Goal: Information Seeking & Learning: Learn about a topic

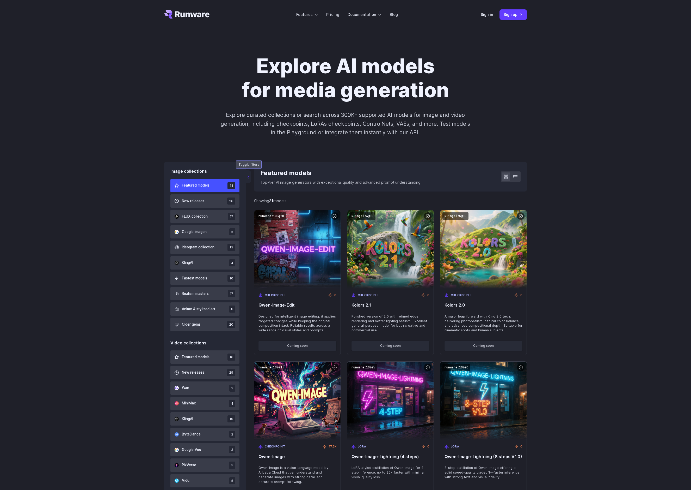
click at [247, 177] on button "‹" at bounding box center [248, 176] width 5 height 13
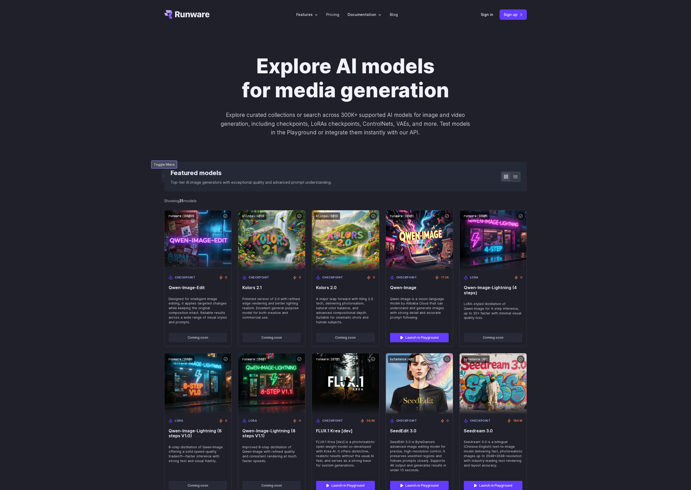
click at [164, 173] on button "‹" at bounding box center [163, 176] width 5 height 13
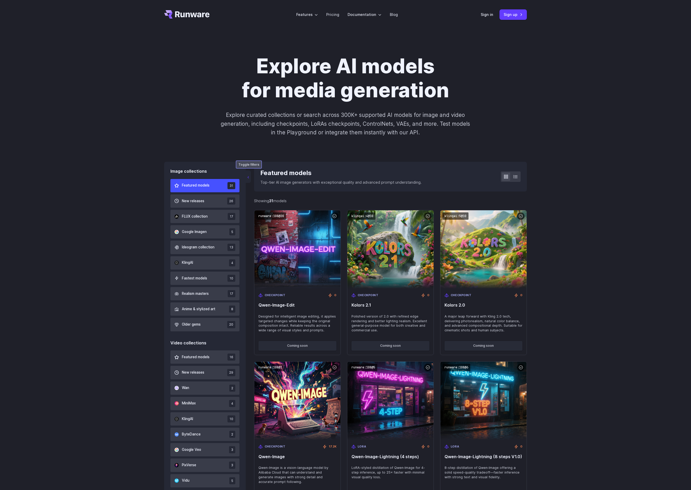
click at [249, 177] on button "‹" at bounding box center [248, 176] width 5 height 13
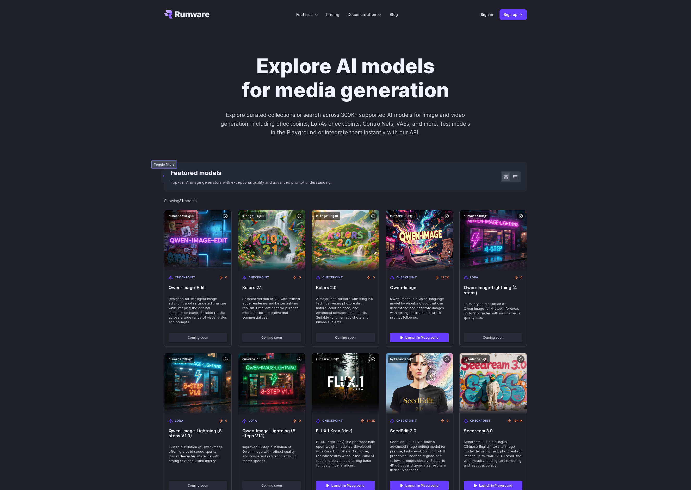
click at [163, 178] on button "‹" at bounding box center [163, 176] width 5 height 13
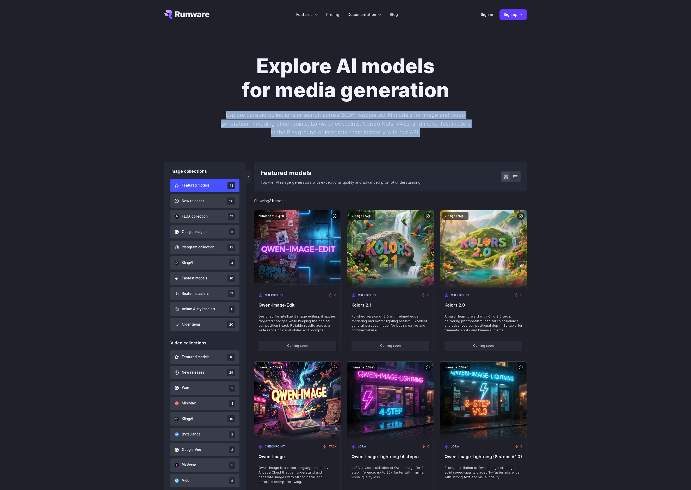
drag, startPoint x: 419, startPoint y: 132, endPoint x: 216, endPoint y: 111, distance: 204.1
click at [216, 111] on div "Explore AI models for media generation Explore curated collections or search ac…" at bounding box center [345, 95] width 363 height 82
click at [237, 114] on p "Explore curated collections or search across 300K+ supported AI models for imag…" at bounding box center [346, 124] width 254 height 26
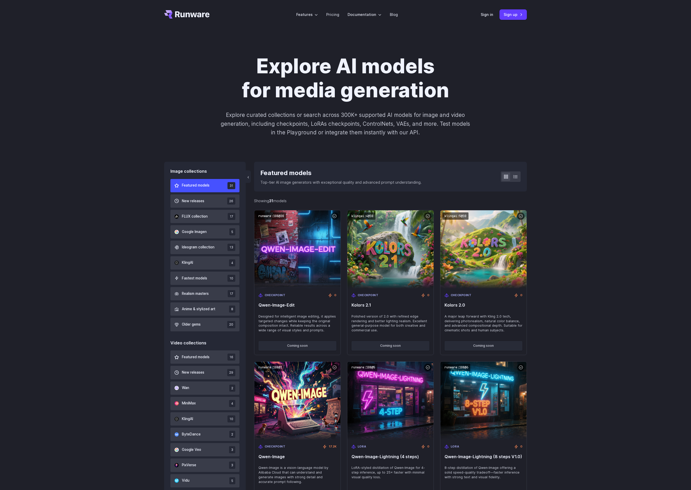
click at [237, 114] on p "Explore curated collections or search across 300K+ supported AI models for imag…" at bounding box center [346, 124] width 254 height 26
click at [264, 115] on p "Explore curated collections or search across 300K+ supported AI models for imag…" at bounding box center [346, 124] width 254 height 26
click at [517, 176] on icon at bounding box center [516, 176] width 4 height 4
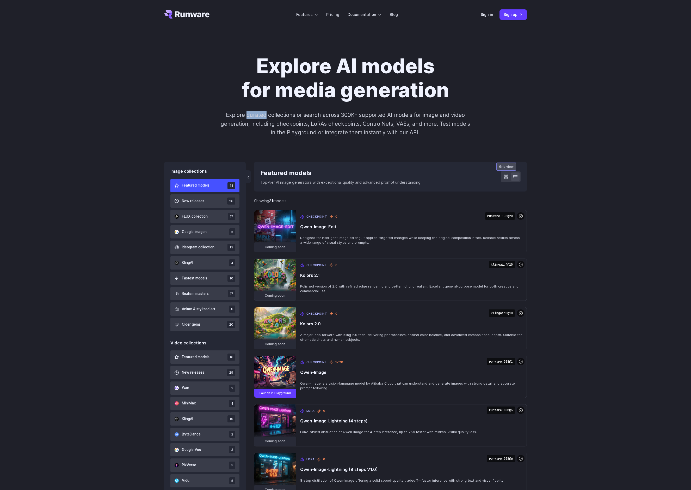
click at [503, 174] on button at bounding box center [506, 176] width 8 height 8
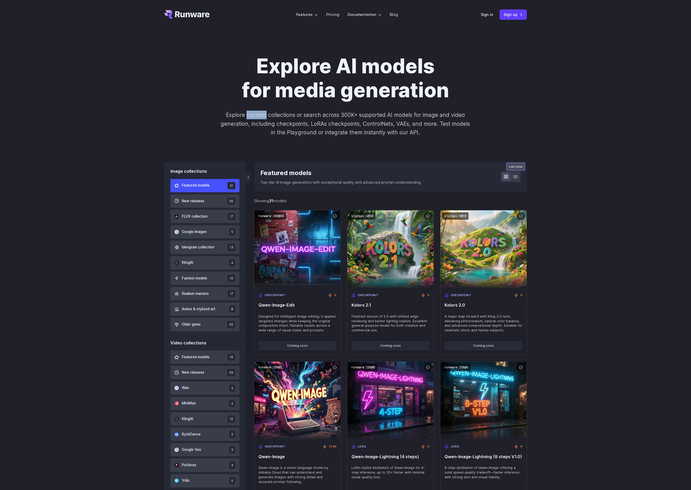
click at [517, 174] on icon at bounding box center [516, 176] width 4 height 4
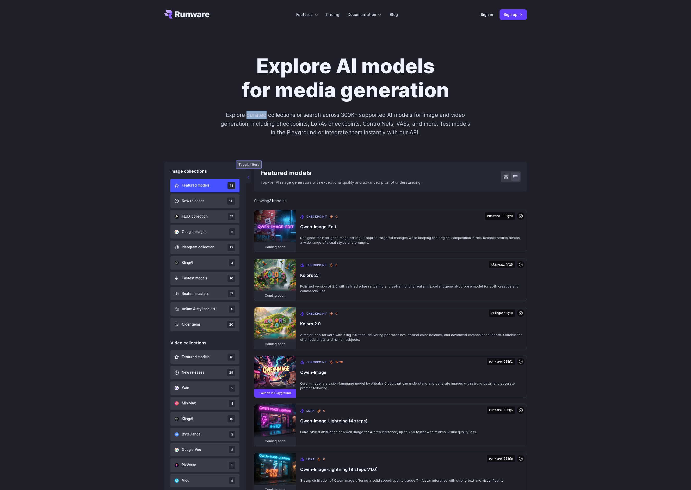
click at [249, 176] on button "‹" at bounding box center [248, 176] width 5 height 13
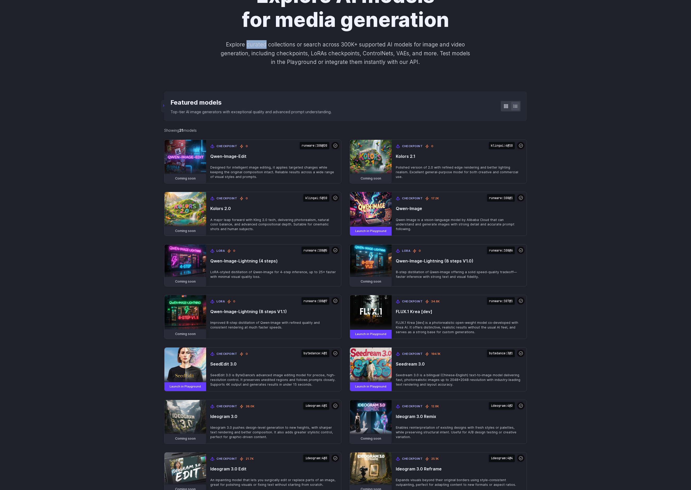
scroll to position [128, 0]
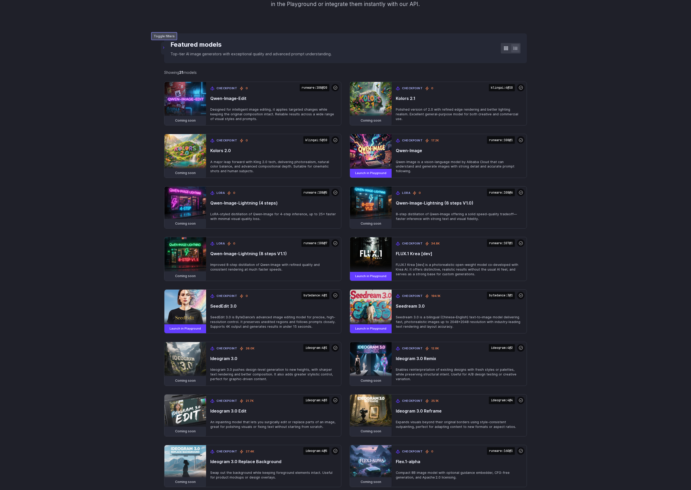
click at [165, 53] on button "‹" at bounding box center [163, 48] width 5 height 13
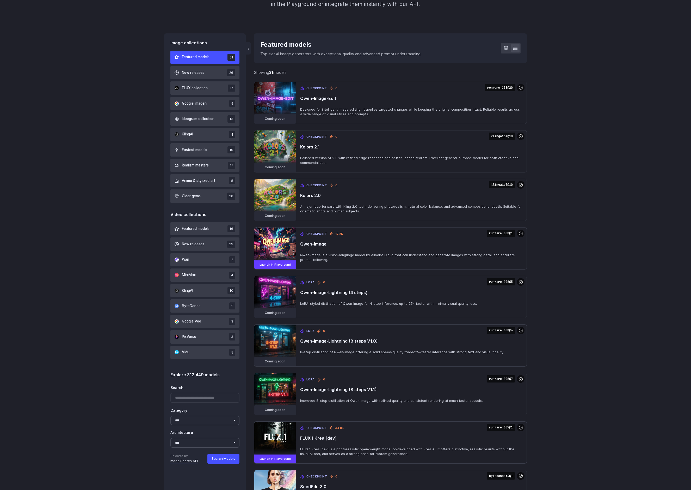
scroll to position [0, 0]
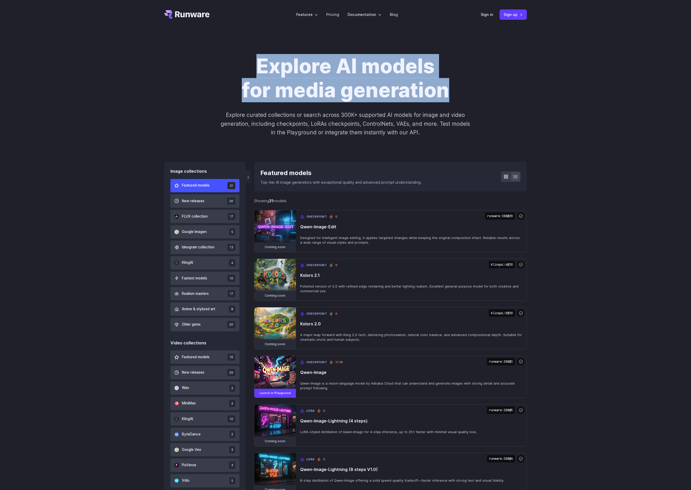
drag, startPoint x: 458, startPoint y: 98, endPoint x: 259, endPoint y: 60, distance: 202.5
click at [259, 60] on h1 "Explore AI models for media generation" at bounding box center [345, 78] width 290 height 48
click at [286, 67] on h1 "Explore AI models for media generation" at bounding box center [345, 78] width 290 height 48
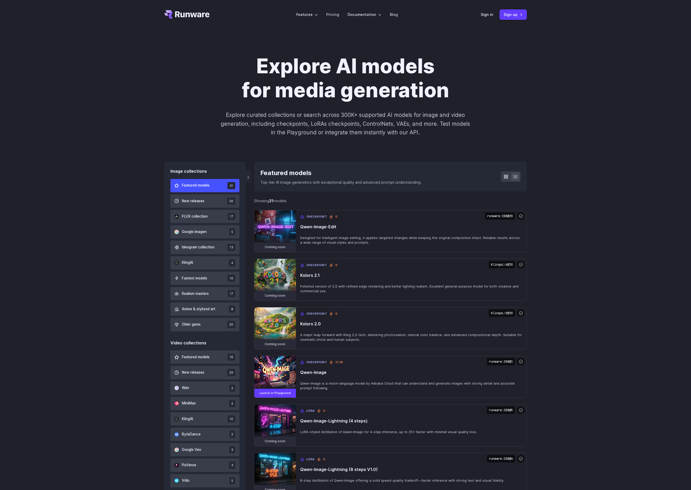
click at [286, 67] on h1 "Explore AI models for media generation" at bounding box center [345, 78] width 290 height 48
click at [548, 136] on div "Explore AI models for media generation Explore curated collections or search ac…" at bounding box center [345, 95] width 691 height 132
click at [581, 108] on div "Explore AI models for media generation Explore curated collections or search ac…" at bounding box center [345, 95] width 691 height 132
click at [517, 174] on icon at bounding box center [516, 176] width 4 height 4
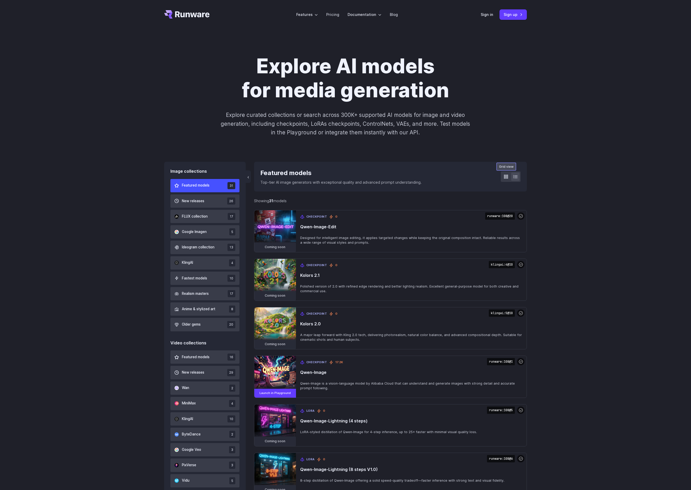
click at [499, 179] on div "‹ Featured models Top-tier AI image generators with exceptional quality and adv…" at bounding box center [390, 176] width 273 height 29
click at [503, 177] on button at bounding box center [506, 176] width 8 height 8
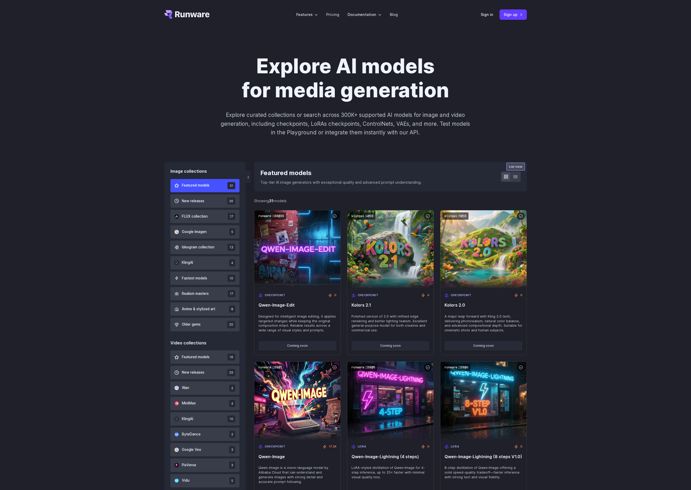
click at [518, 179] on button at bounding box center [515, 176] width 8 height 8
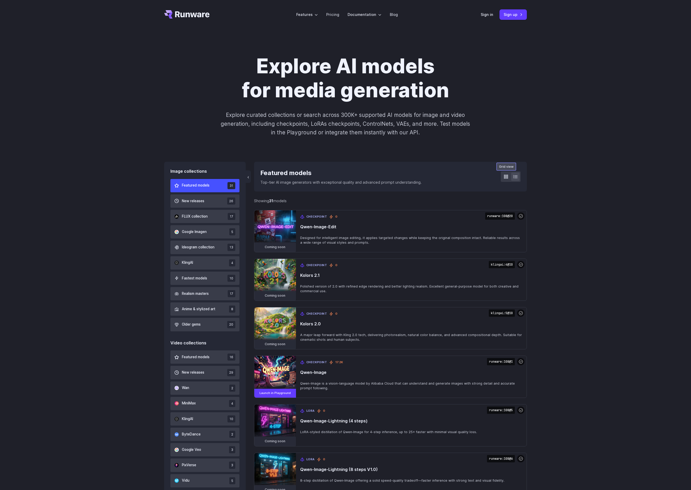
click at [505, 177] on icon at bounding box center [506, 176] width 4 height 4
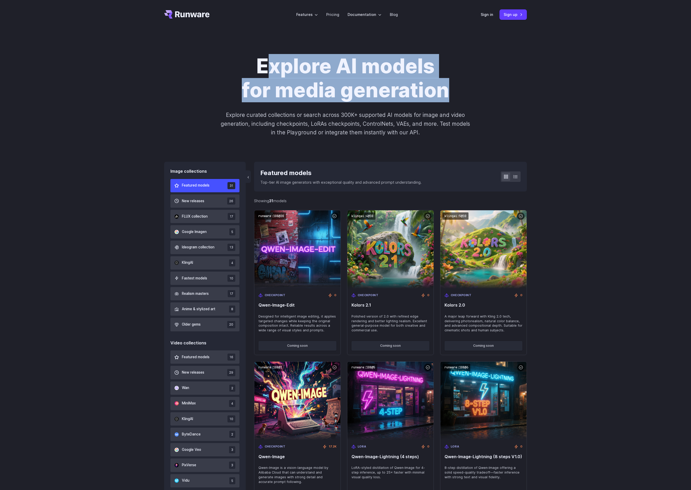
drag, startPoint x: 453, startPoint y: 98, endPoint x: 263, endPoint y: 65, distance: 192.7
click at [263, 65] on h1 "Explore AI models for media generation" at bounding box center [345, 78] width 290 height 48
drag, startPoint x: 454, startPoint y: 93, endPoint x: 252, endPoint y: 71, distance: 202.6
click at [252, 71] on h1 "Explore AI models for media generation" at bounding box center [345, 78] width 290 height 48
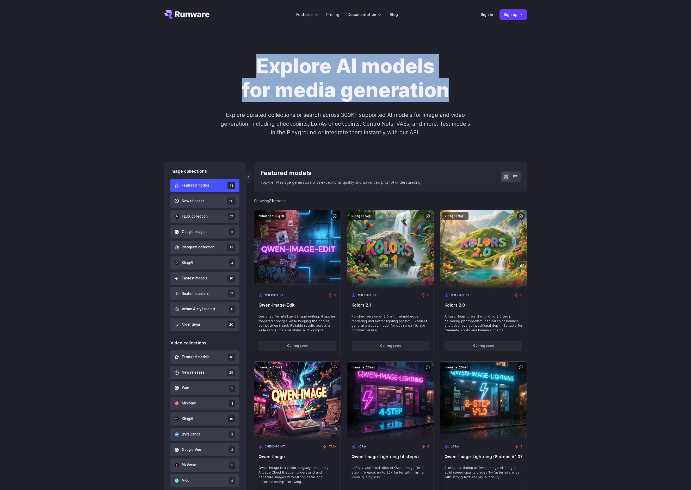
click at [475, 77] on h1 "Explore AI models for media generation" at bounding box center [345, 78] width 290 height 48
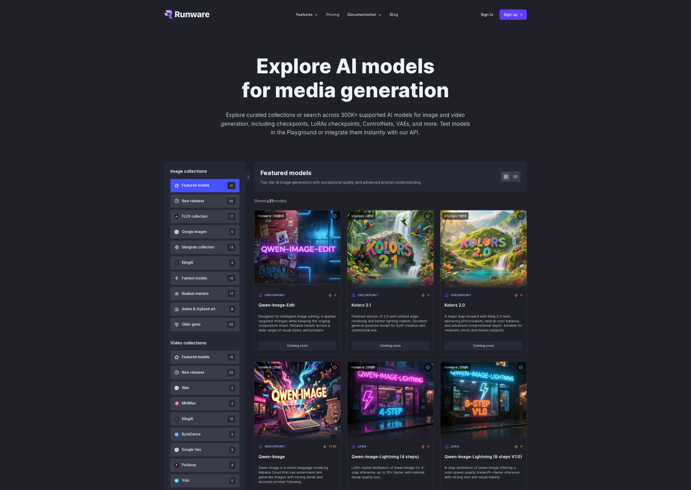
click at [460, 88] on h1 "Explore AI models for media generation" at bounding box center [345, 78] width 290 height 48
click at [613, 21] on div "Features Tasks Image generation Video generation Sonic Inference Engine™ Models…" at bounding box center [345, 14] width 691 height 29
click at [516, 177] on icon at bounding box center [516, 176] width 4 height 4
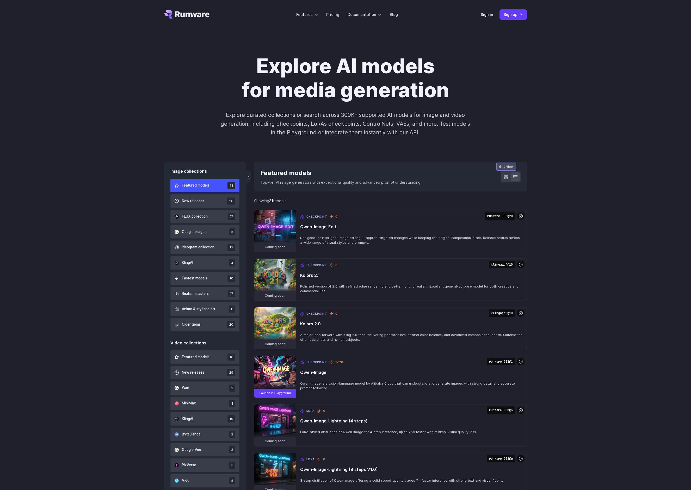
click at [503, 179] on button at bounding box center [506, 176] width 8 height 8
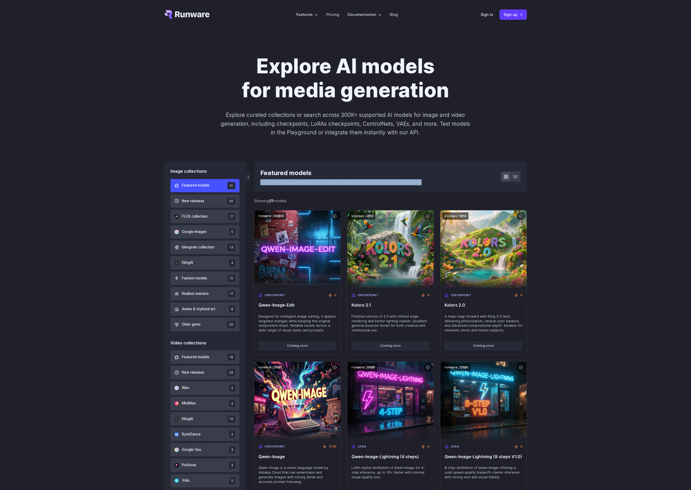
drag, startPoint x: 428, startPoint y: 183, endPoint x: 259, endPoint y: 184, distance: 168.4
click at [259, 184] on div "‹ Featured models Top-tier AI image generators with exceptional quality and adv…" at bounding box center [390, 176] width 273 height 29
click at [281, 177] on div "Featured models" at bounding box center [340, 173] width 161 height 10
click at [299, 173] on div "Featured models" at bounding box center [340, 173] width 161 height 10
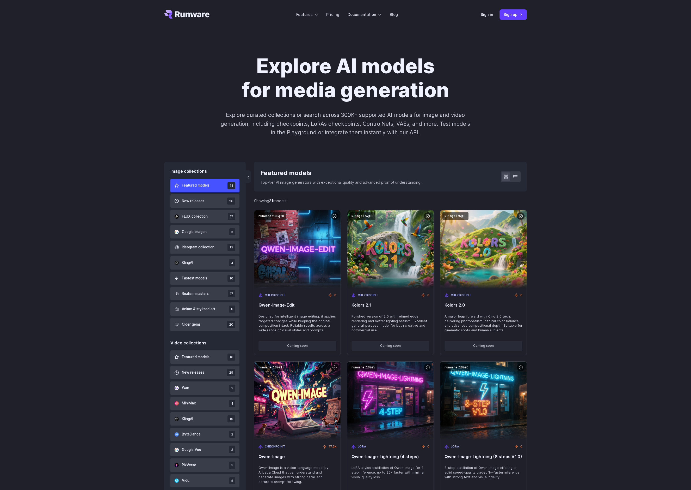
click at [299, 173] on div "Featured models" at bounding box center [340, 173] width 161 height 10
click at [271, 174] on div "Featured models" at bounding box center [340, 173] width 161 height 10
click at [290, 174] on div "Featured models" at bounding box center [340, 173] width 161 height 10
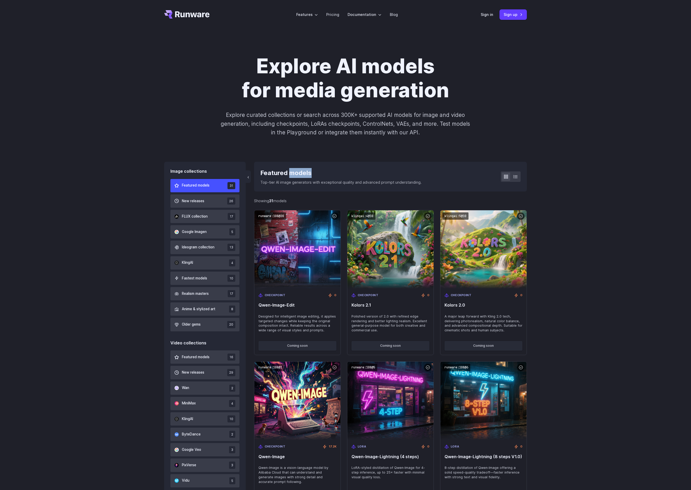
click at [204, 78] on h1 "Explore AI models for media generation" at bounding box center [345, 78] width 290 height 48
click at [491, 79] on div "Explore AI models for media generation Explore curated collections or search ac…" at bounding box center [345, 95] width 363 height 82
click at [385, 70] on h1 "Explore AI models for media generation" at bounding box center [345, 78] width 290 height 48
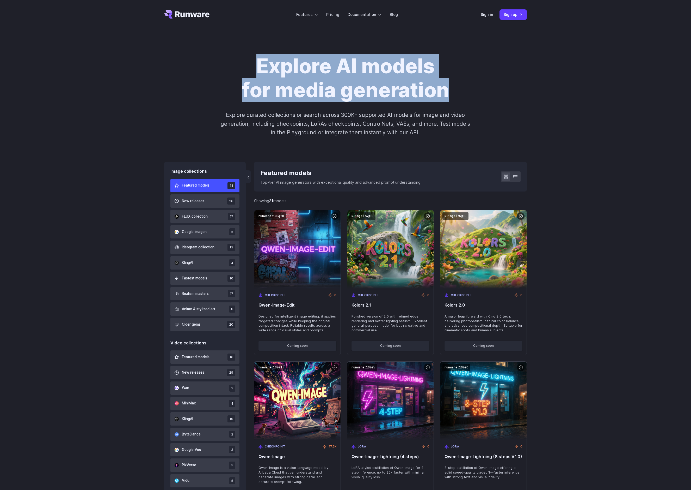
drag, startPoint x: 445, startPoint y: 93, endPoint x: 259, endPoint y: 73, distance: 186.9
click at [259, 73] on h1 "Explore AI models for media generation" at bounding box center [345, 78] width 290 height 48
click at [276, 70] on h1 "Explore AI models for media generation" at bounding box center [345, 78] width 290 height 48
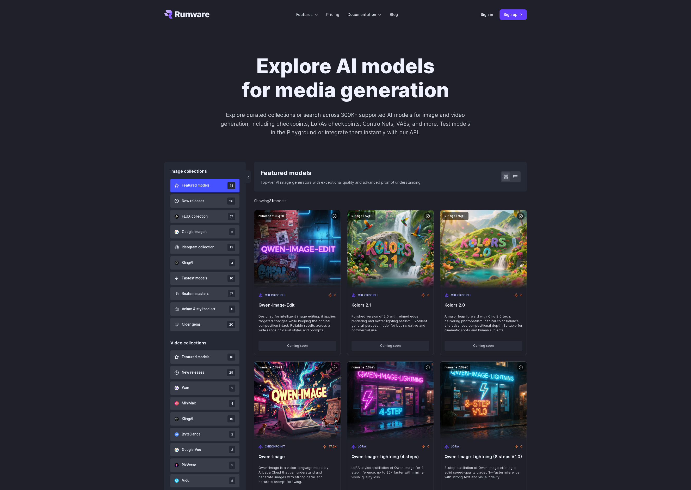
click at [276, 70] on h1 "Explore AI models for media generation" at bounding box center [345, 78] width 290 height 48
click at [406, 92] on h1 "Explore AI models for media generation" at bounding box center [345, 78] width 290 height 48
click at [316, 90] on h1 "Explore AI models for media generation" at bounding box center [345, 78] width 290 height 48
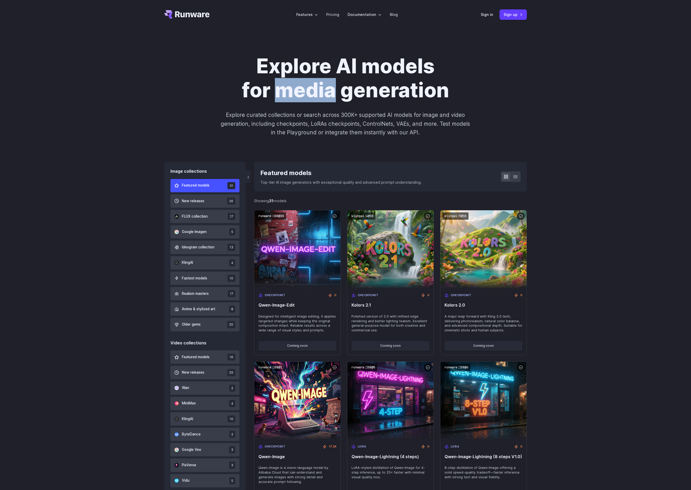
click at [273, 67] on h1 "Explore AI models for media generation" at bounding box center [345, 78] width 290 height 48
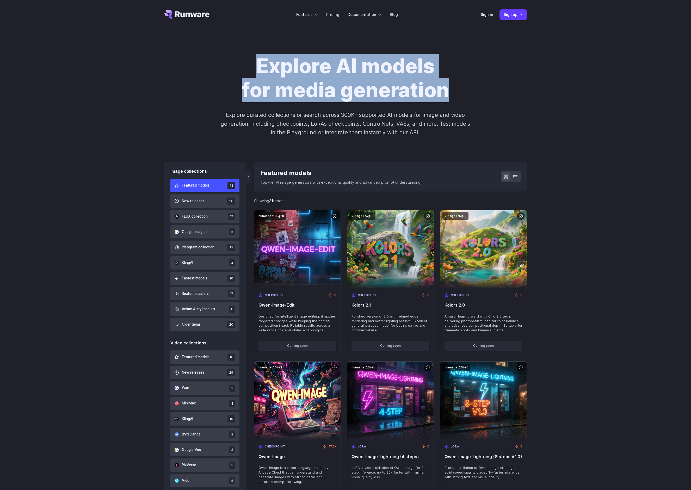
drag, startPoint x: 448, startPoint y: 93, endPoint x: 262, endPoint y: 72, distance: 187.8
click at [262, 72] on h1 "Explore AI models for media generation" at bounding box center [345, 78] width 290 height 48
click at [265, 70] on h1 "Explore AI models for media generation" at bounding box center [345, 78] width 290 height 48
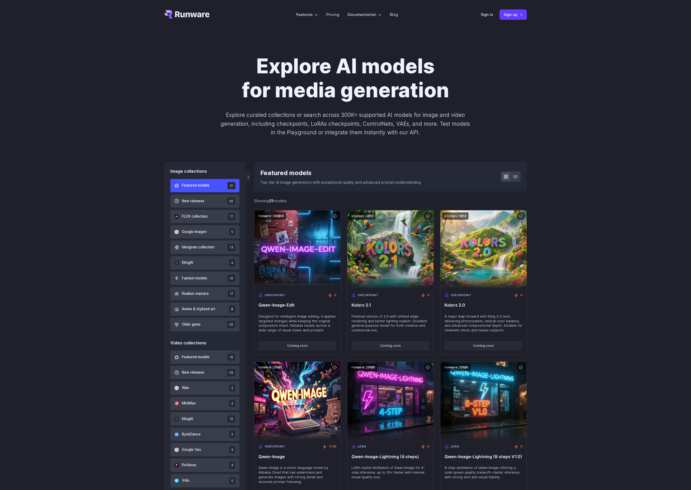
click at [265, 70] on h1 "Explore AI models for media generation" at bounding box center [345, 78] width 290 height 48
click at [350, 66] on h1 "Explore AI models for media generation" at bounding box center [345, 78] width 290 height 48
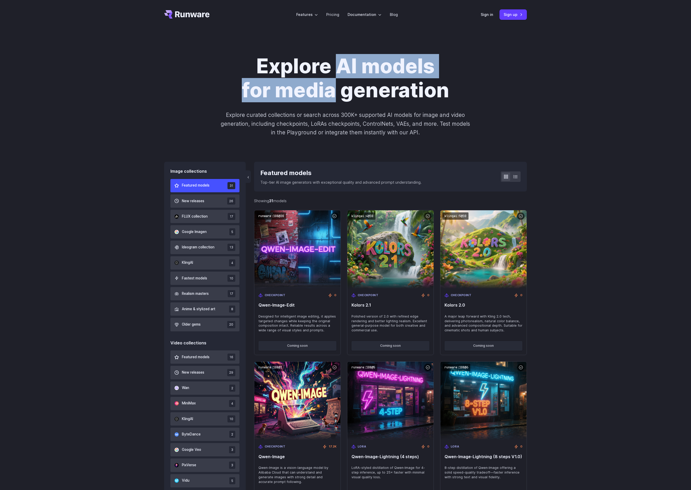
drag, startPoint x: 338, startPoint y: 66, endPoint x: 334, endPoint y: 94, distance: 28.1
click at [334, 94] on h1 "Explore AI models for media generation" at bounding box center [345, 78] width 290 height 48
click at [297, 74] on h1 "Explore AI models for media generation" at bounding box center [345, 78] width 290 height 48
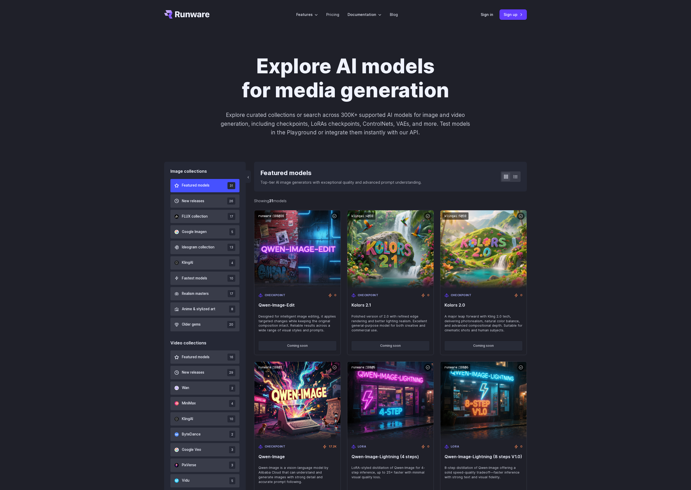
click at [297, 74] on h1 "Explore AI models for media generation" at bounding box center [345, 78] width 290 height 48
click at [290, 68] on h1 "Explore AI models for media generation" at bounding box center [345, 78] width 290 height 48
click at [319, 65] on h1 "Explore AI models for media generation" at bounding box center [345, 78] width 290 height 48
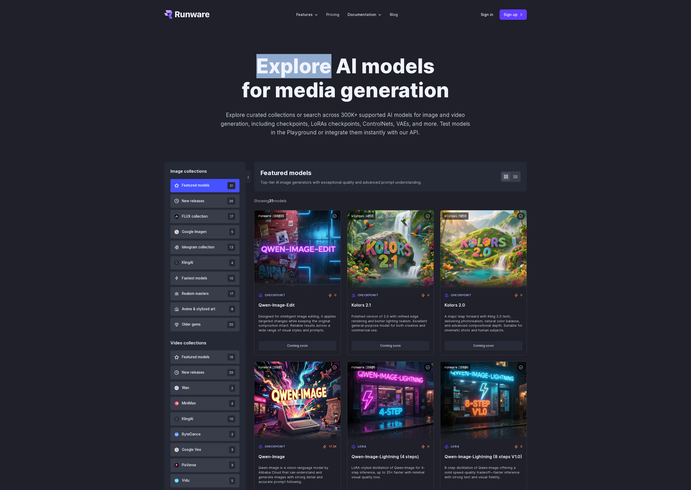
click at [345, 67] on h1 "Explore AI models for media generation" at bounding box center [345, 78] width 290 height 48
click at [267, 66] on h1 "Explore AI models for media generation" at bounding box center [345, 78] width 290 height 48
click at [254, 69] on h1 "Explore AI models for media generation" at bounding box center [345, 78] width 290 height 48
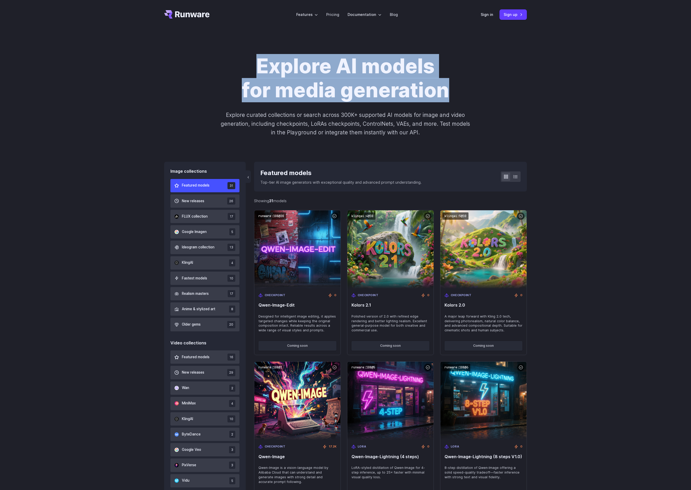
drag, startPoint x: 259, startPoint y: 68, endPoint x: 410, endPoint y: 103, distance: 154.1
click at [410, 103] on div "Explore AI models for media generation Explore curated collections or search ac…" at bounding box center [345, 95] width 363 height 82
click at [418, 88] on h1 "Explore AI models for media generation" at bounding box center [345, 78] width 290 height 48
drag, startPoint x: 259, startPoint y: 65, endPoint x: 331, endPoint y: 92, distance: 77.2
click at [331, 92] on h1 "Explore AI models for media generation" at bounding box center [345, 78] width 290 height 48
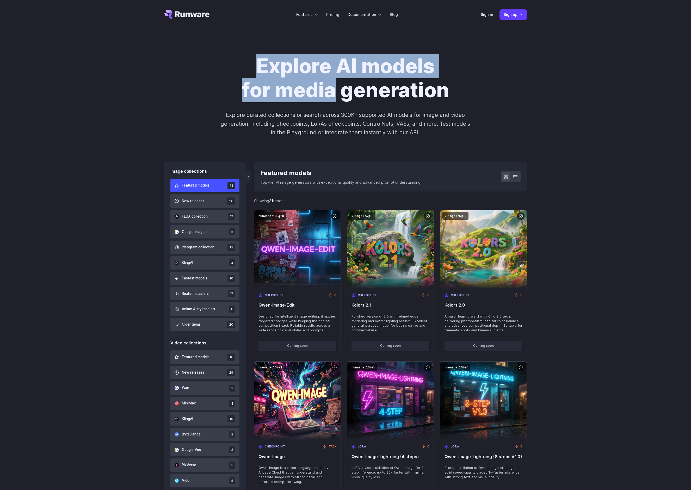
click at [311, 93] on h1 "Explore AI models for media generation" at bounding box center [345, 78] width 290 height 48
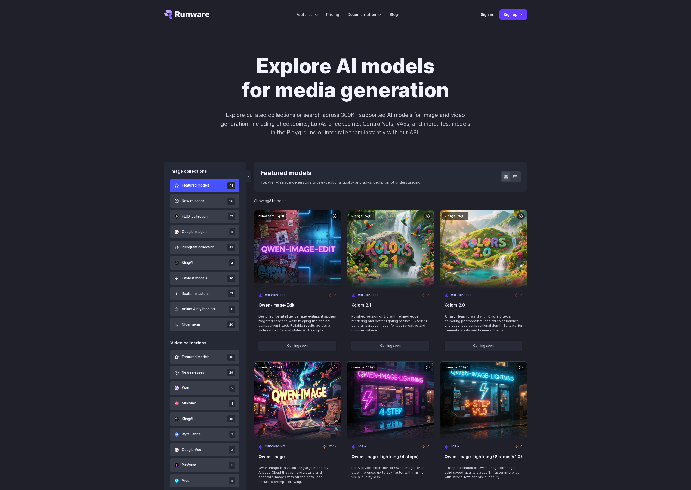
click at [311, 93] on h1 "Explore AI models for media generation" at bounding box center [345, 78] width 290 height 48
click at [290, 94] on h1 "Explore AI models for media generation" at bounding box center [345, 78] width 290 height 48
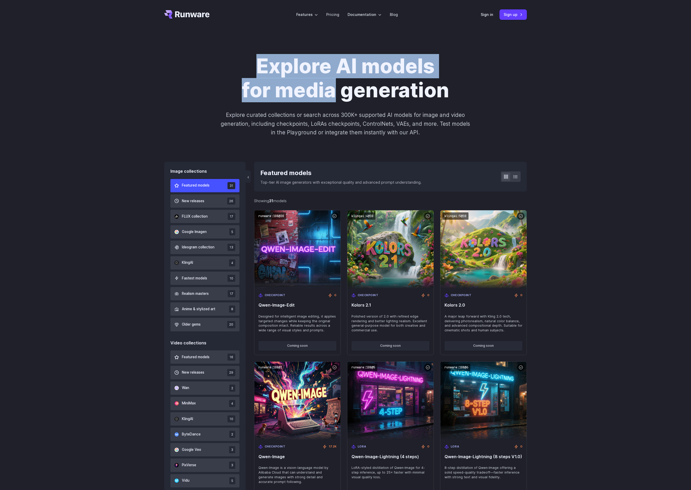
drag, startPoint x: 259, startPoint y: 69, endPoint x: 336, endPoint y: 93, distance: 80.8
click at [336, 93] on h1 "Explore AI models for media generation" at bounding box center [345, 78] width 290 height 48
click at [309, 91] on h1 "Explore AI models for media generation" at bounding box center [345, 78] width 290 height 48
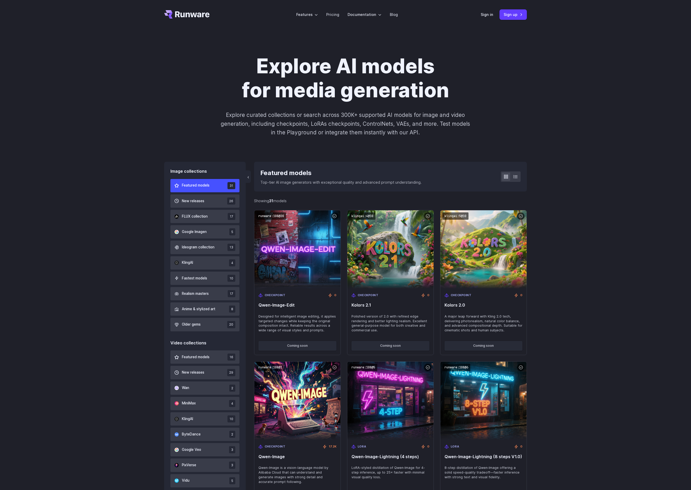
click at [309, 91] on h1 "Explore AI models for media generation" at bounding box center [345, 78] width 290 height 48
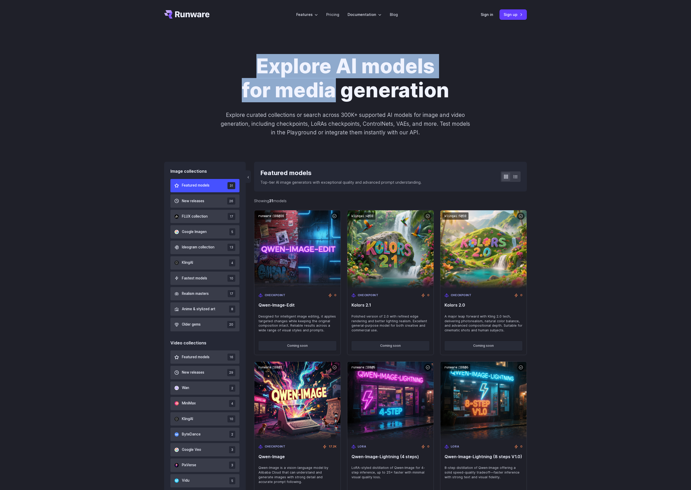
drag, startPoint x: 256, startPoint y: 67, endPoint x: 331, endPoint y: 91, distance: 78.4
click at [331, 91] on h1 "Explore AI models for media generation" at bounding box center [345, 78] width 290 height 48
click at [278, 70] on h1 "Explore AI models for media generation" at bounding box center [345, 78] width 290 height 48
drag, startPoint x: 258, startPoint y: 66, endPoint x: 335, endPoint y: 93, distance: 81.7
click at [335, 93] on h1 "Explore AI models for media generation" at bounding box center [345, 78] width 290 height 48
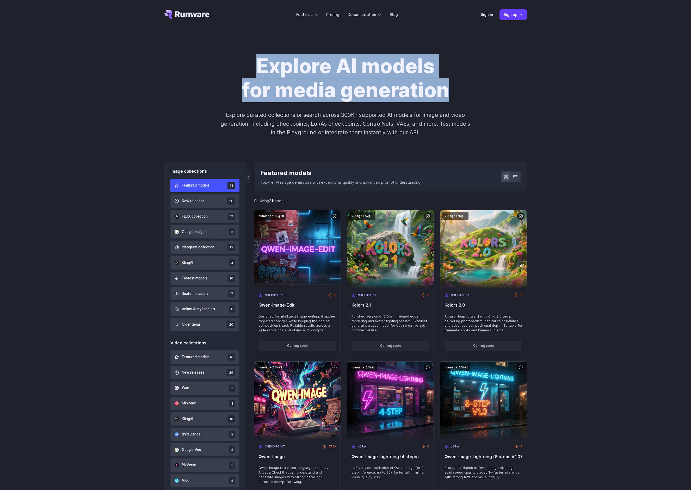
drag, startPoint x: 447, startPoint y: 92, endPoint x: 253, endPoint y: 67, distance: 195.5
click at [253, 67] on h1 "Explore AI models for media generation" at bounding box center [345, 78] width 290 height 48
click at [266, 66] on h1 "Explore AI models for media generation" at bounding box center [345, 78] width 290 height 48
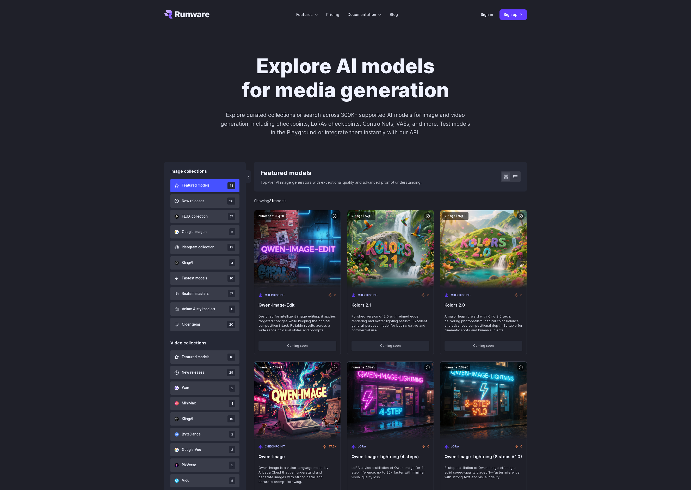
click at [266, 66] on h1 "Explore AI models for media generation" at bounding box center [345, 78] width 290 height 48
click at [288, 68] on h1 "Explore AI models for media generation" at bounding box center [345, 78] width 290 height 48
click at [263, 66] on h1 "Explore AI models for media generation" at bounding box center [345, 78] width 290 height 48
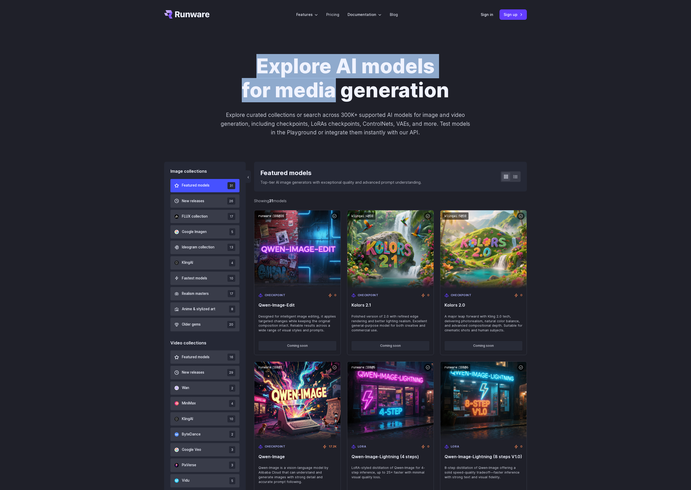
drag, startPoint x: 259, startPoint y: 67, endPoint x: 334, endPoint y: 94, distance: 79.4
click at [334, 94] on h1 "Explore AI models for media generation" at bounding box center [345, 78] width 290 height 48
click at [286, 65] on h1 "Explore AI models for media generation" at bounding box center [345, 78] width 290 height 48
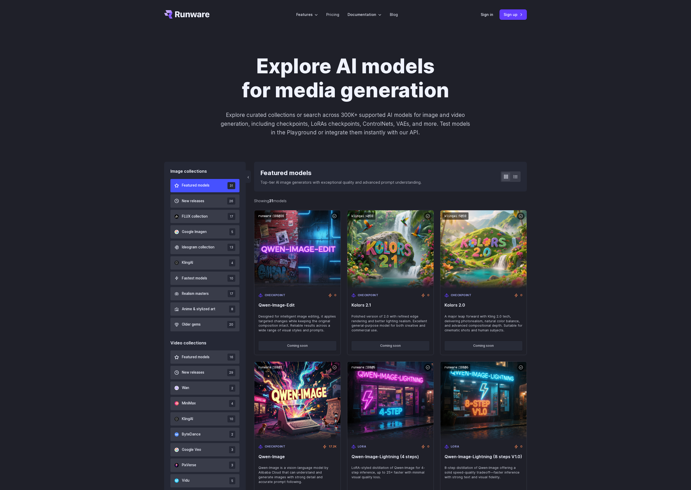
click at [286, 65] on h1 "Explore AI models for media generation" at bounding box center [345, 78] width 290 height 48
click at [272, 69] on h1 "Explore AI models for media generation" at bounding box center [345, 78] width 290 height 48
click at [307, 92] on h1 "Explore AI models for media generation" at bounding box center [345, 78] width 290 height 48
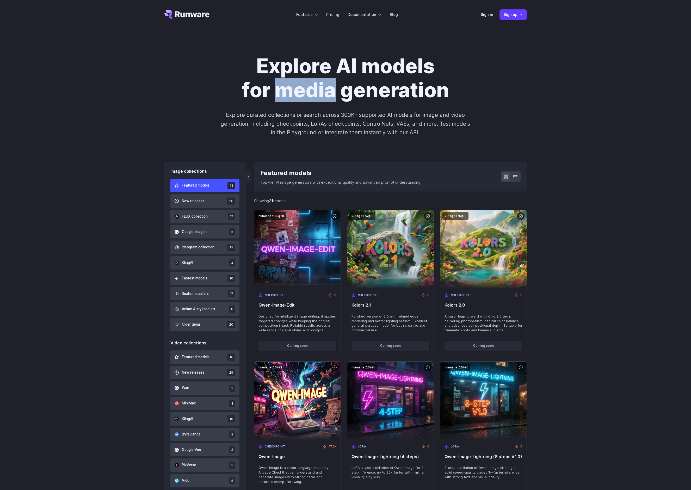
click at [265, 91] on h1 "Explore AI models for media generation" at bounding box center [345, 78] width 290 height 48
click at [280, 69] on h1 "Explore AI models for media generation" at bounding box center [345, 78] width 290 height 48
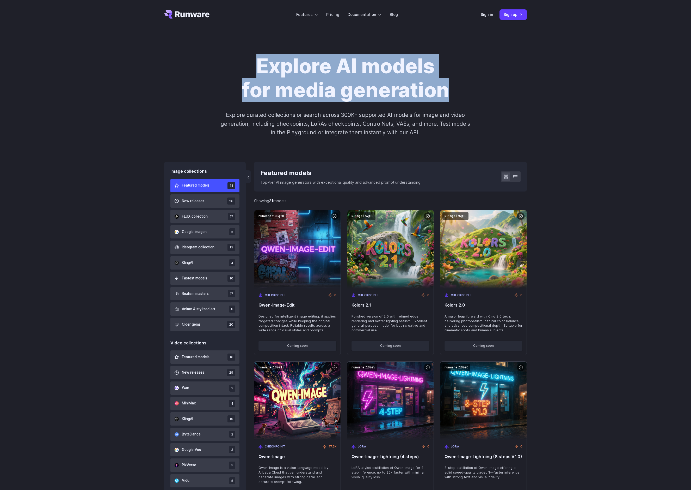
drag, startPoint x: 260, startPoint y: 65, endPoint x: 448, endPoint y: 87, distance: 189.0
click at [448, 87] on h1 "Explore AI models for media generation" at bounding box center [345, 78] width 290 height 48
click at [385, 75] on h1 "Explore AI models for media generation" at bounding box center [345, 78] width 290 height 48
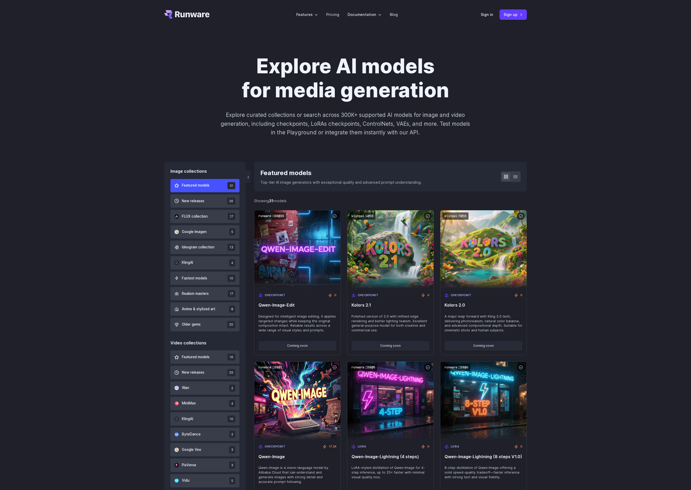
click at [381, 66] on h1 "Explore AI models for media generation" at bounding box center [345, 78] width 290 height 48
click at [303, 68] on h1 "Explore AI models for media generation" at bounding box center [345, 78] width 290 height 48
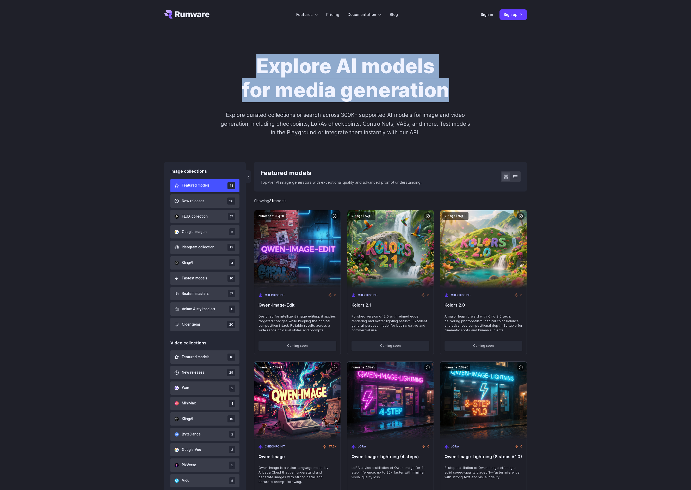
drag, startPoint x: 448, startPoint y: 94, endPoint x: 257, endPoint y: 65, distance: 193.0
click at [257, 65] on h1 "Explore AI models for media generation" at bounding box center [345, 78] width 290 height 48
click at [216, 205] on button "New releases 26" at bounding box center [204, 200] width 69 height 13
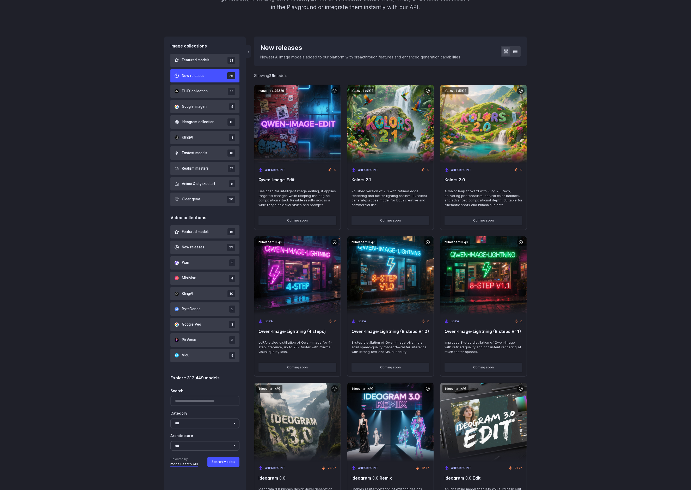
scroll to position [128, 0]
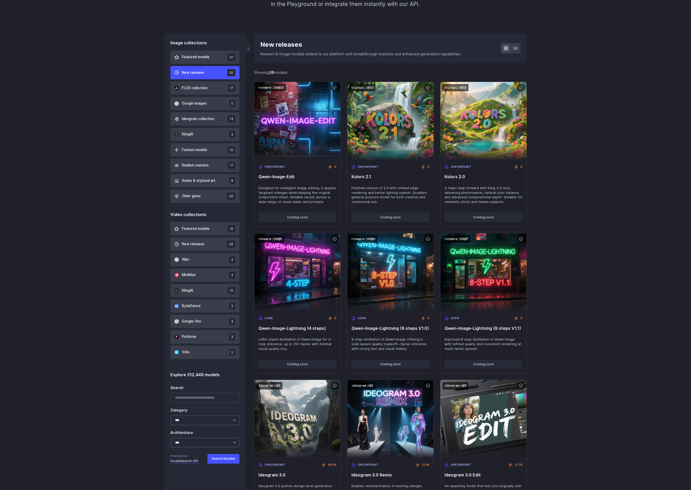
click at [519, 48] on button at bounding box center [515, 48] width 8 height 8
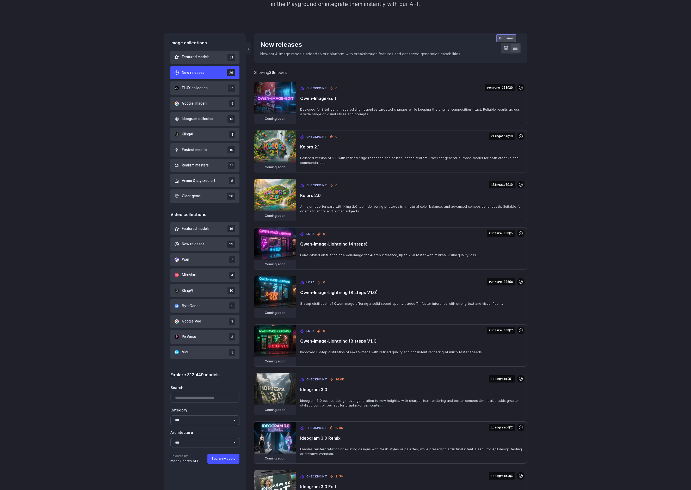
click at [506, 47] on icon at bounding box center [506, 48] width 4 height 4
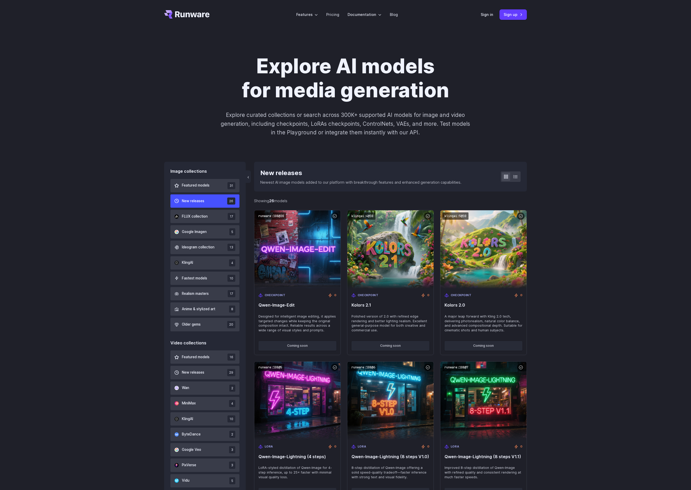
click at [410, 73] on h1 "Explore AI models for media generation" at bounding box center [345, 78] width 290 height 48
click at [382, 80] on h1 "Explore AI models for media generation" at bounding box center [345, 78] width 290 height 48
click at [373, 94] on h1 "Explore AI models for media generation" at bounding box center [345, 78] width 290 height 48
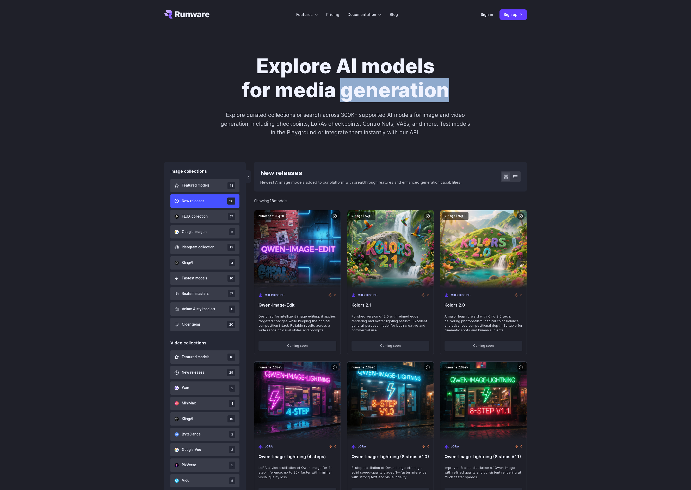
click at [326, 97] on h1 "Explore AI models for media generation" at bounding box center [345, 78] width 290 height 48
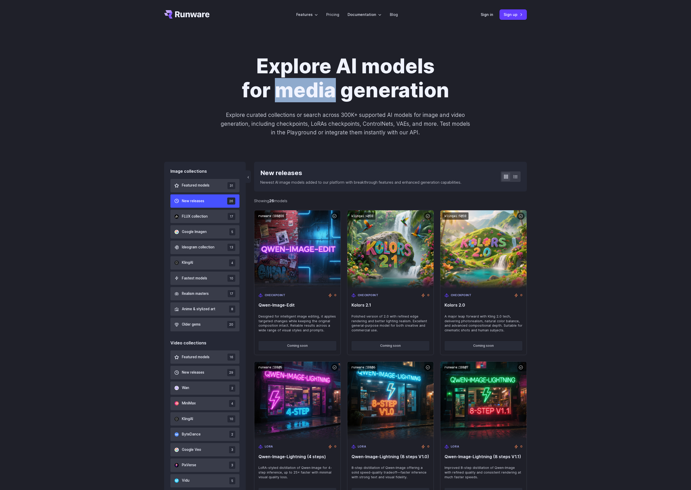
click at [370, 94] on h1 "Explore AI models for media generation" at bounding box center [345, 78] width 290 height 48
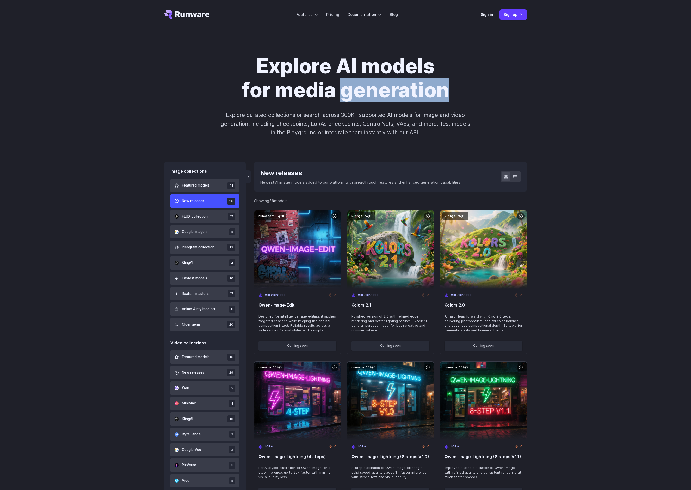
click at [217, 48] on div "Explore AI models for media generation Explore curated collections or search ac…" at bounding box center [345, 95] width 691 height 132
click at [168, 85] on div "Explore AI models for media generation Explore curated collections or search ac…" at bounding box center [345, 95] width 363 height 82
click at [210, 187] on span "Featured models" at bounding box center [196, 185] width 28 height 6
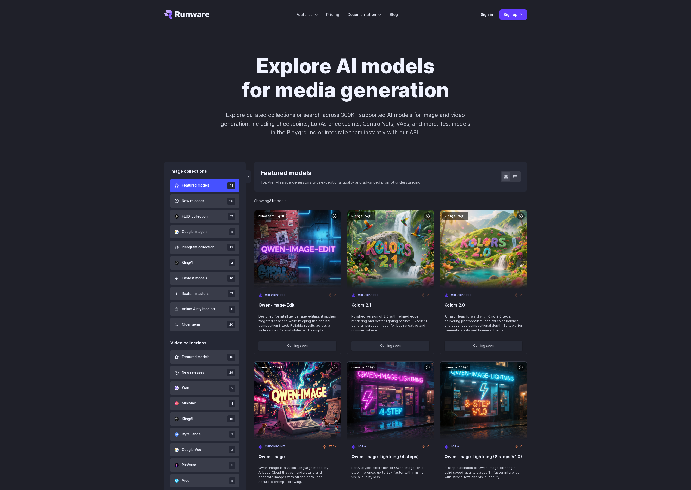
click at [124, 26] on div "Features Tasks Image generation Video generation Sonic Inference Engine™ Models…" at bounding box center [345, 14] width 691 height 29
click at [119, 134] on div "Explore AI models for media generation Explore curated collections or search ac…" at bounding box center [345, 95] width 691 height 132
click at [172, 63] on div "Explore AI models for media generation Explore curated collections or search ac…" at bounding box center [345, 95] width 363 height 82
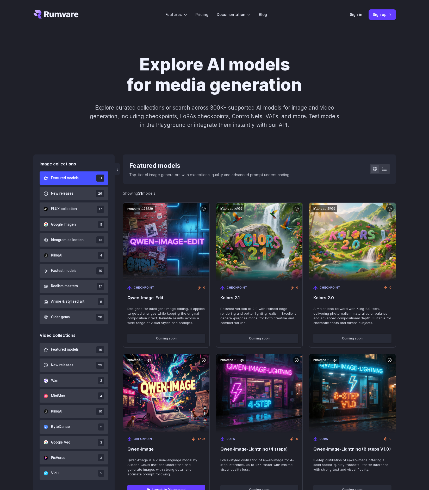
click at [328, 78] on h1 "Explore AI models for media generation" at bounding box center [215, 74] width 290 height 41
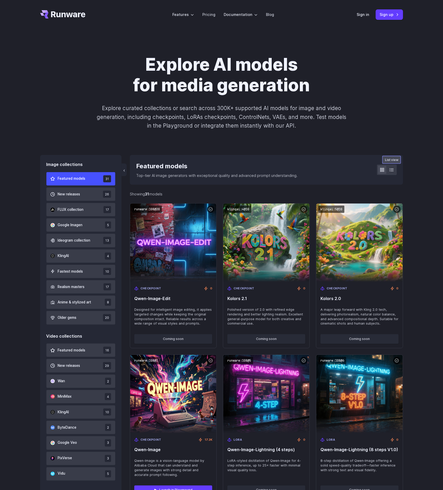
click at [394, 167] on button at bounding box center [391, 170] width 8 height 8
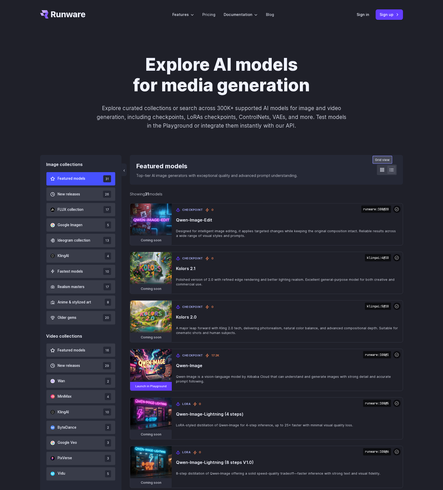
click at [380, 172] on button at bounding box center [382, 170] width 8 height 8
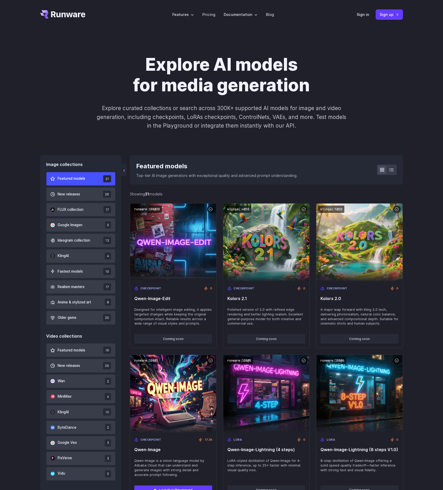
click at [424, 86] on div "Explore AI models for media generation Explore curated collections or search ac…" at bounding box center [221, 92] width 443 height 126
